Goal: Task Accomplishment & Management: Manage account settings

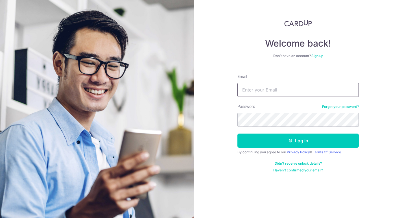
click at [288, 93] on input "Email" at bounding box center [297, 90] width 121 height 14
type input "[EMAIL_ADDRESS][DOMAIN_NAME]"
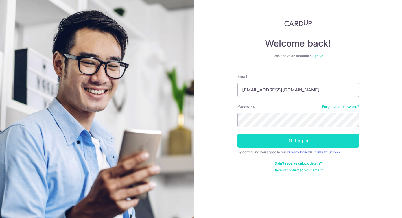
click at [270, 144] on button "Log in" at bounding box center [297, 140] width 121 height 14
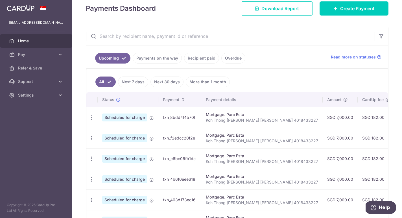
scroll to position [82, 0]
click at [90, 120] on icon "button" at bounding box center [92, 118] width 6 height 6
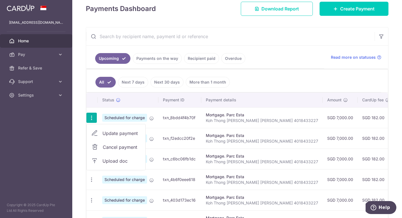
click at [108, 134] on span "Update payment" at bounding box center [121, 133] width 38 height 7
radio input "true"
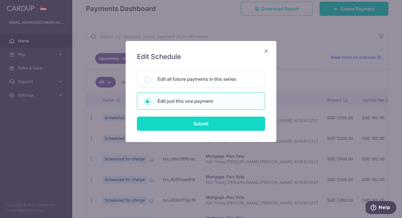
click at [210, 124] on input "Submit" at bounding box center [201, 124] width 128 height 14
radio input "true"
type input "7,000.00"
type input "[DATE]"
type input "Koh Thong [PERSON_NAME] [PERSON_NAME] 4018433227"
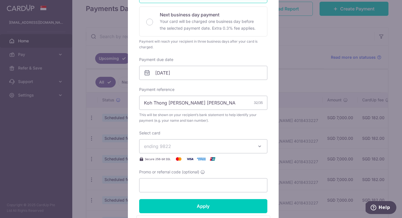
scroll to position [134, 0]
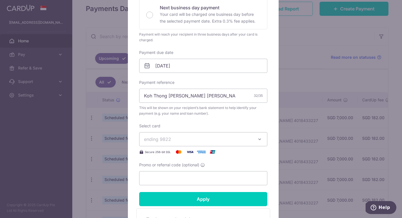
click at [186, 141] on span "ending 9822" at bounding box center [198, 139] width 108 height 7
click at [175, 178] on span "**** 0028" at bounding box center [168, 179] width 22 height 7
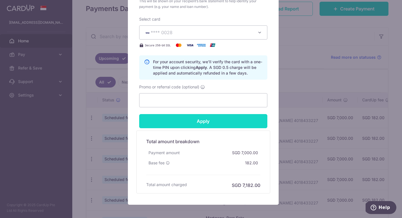
scroll to position [257, 0]
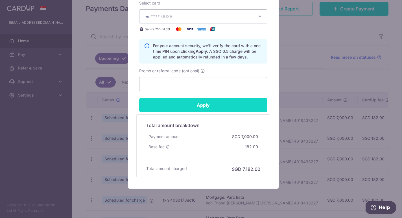
click at [204, 100] on input "Apply" at bounding box center [203, 105] width 128 height 14
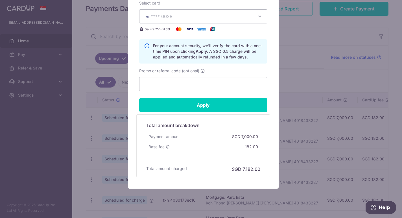
type input "Successfully Applied"
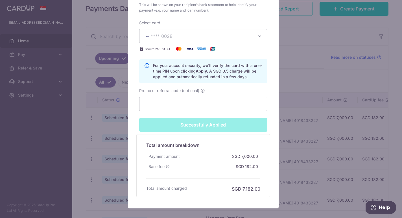
scroll to position [276, 0]
